Goal: Task Accomplishment & Management: Manage account settings

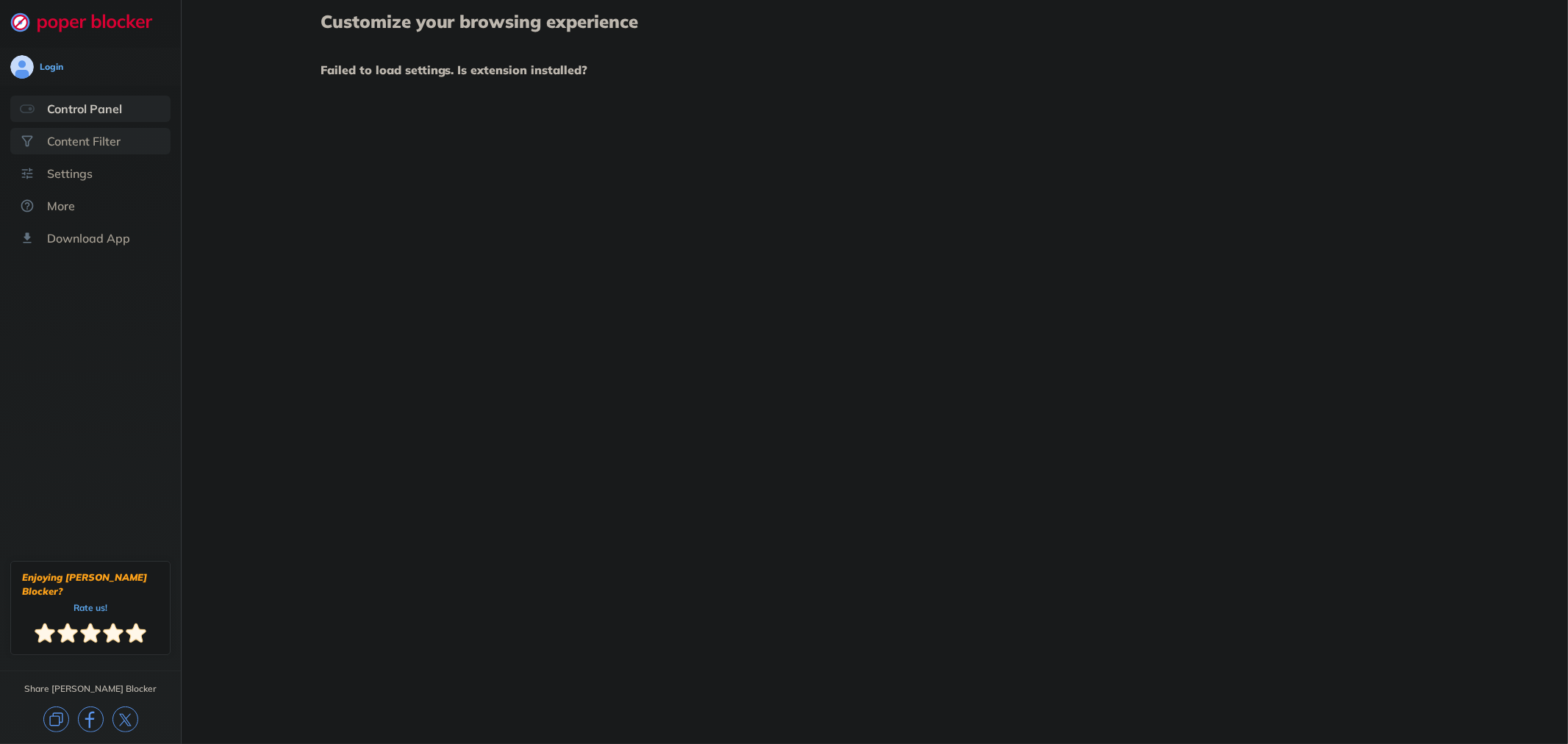
click at [94, 137] on div "Content Filter" at bounding box center [84, 140] width 74 height 15
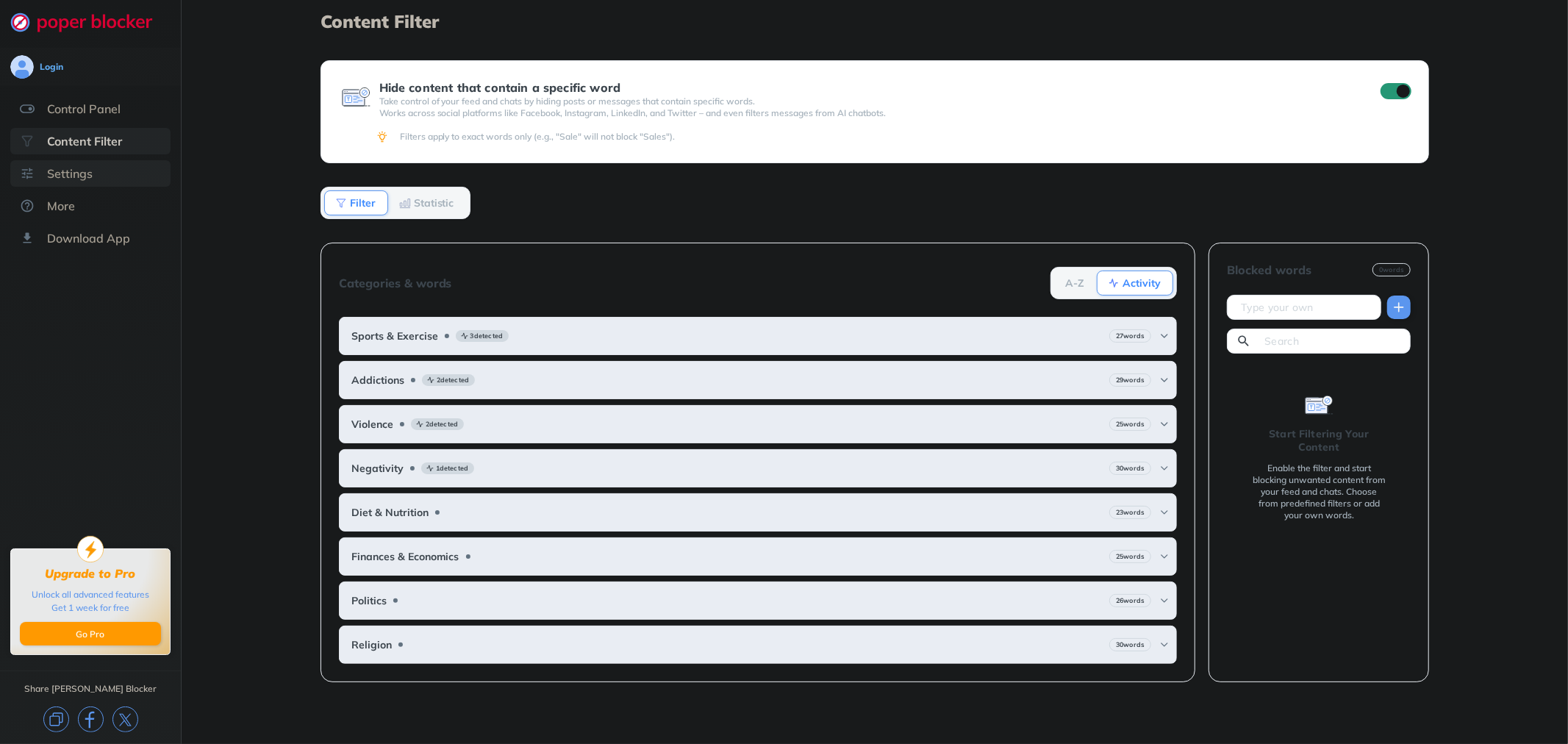
click at [81, 179] on div "Settings" at bounding box center [70, 173] width 46 height 15
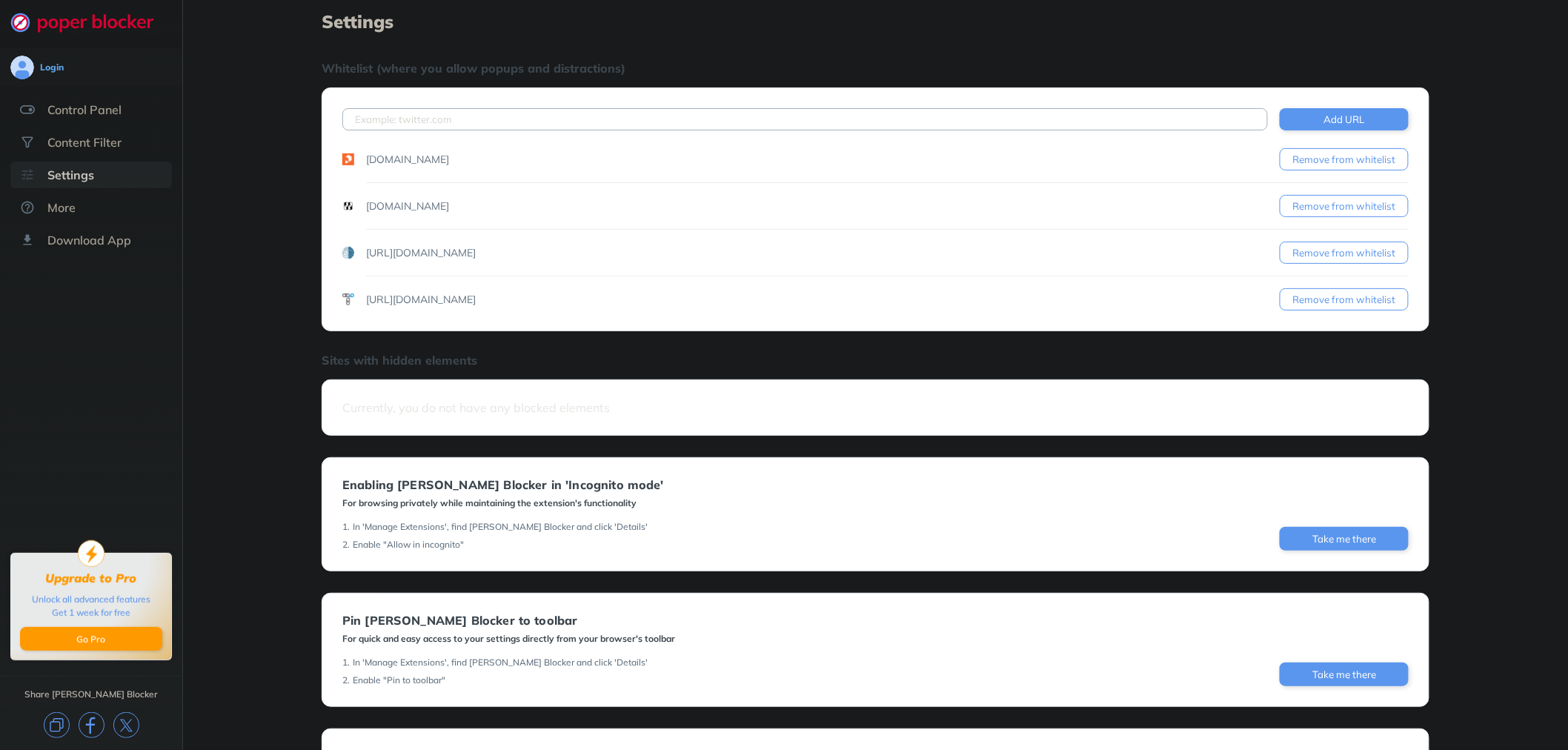
click at [437, 119] on input at bounding box center [806, 119] width 926 height 22
paste input "[URL][DOMAIN_NAME]"
type input "[URL][DOMAIN_NAME]"
click at [1355, 124] on button "Add URL" at bounding box center [1344, 119] width 129 height 22
